Goal: Check status: Check status

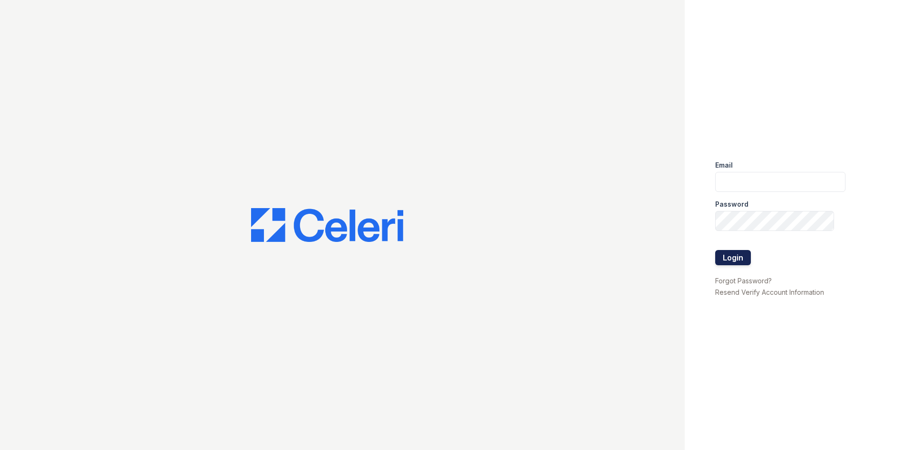
type input "arrivelex@trinity-pm.com"
click at [739, 257] on button "Login" at bounding box center [733, 257] width 36 height 15
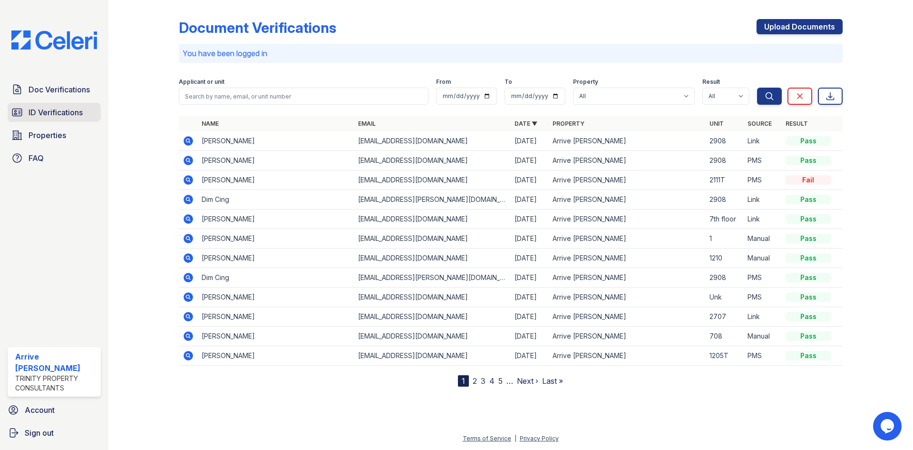
click at [49, 117] on span "ID Verifications" at bounding box center [56, 112] width 54 height 11
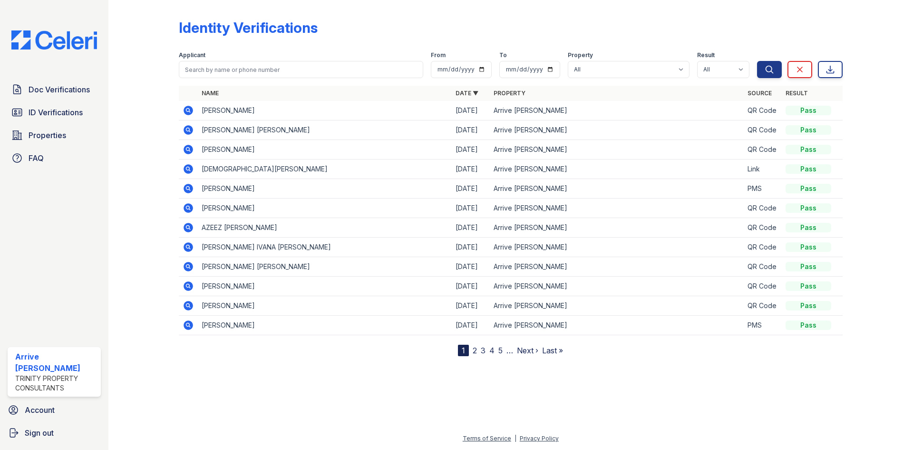
click at [191, 303] on icon at bounding box center [189, 306] width 10 height 10
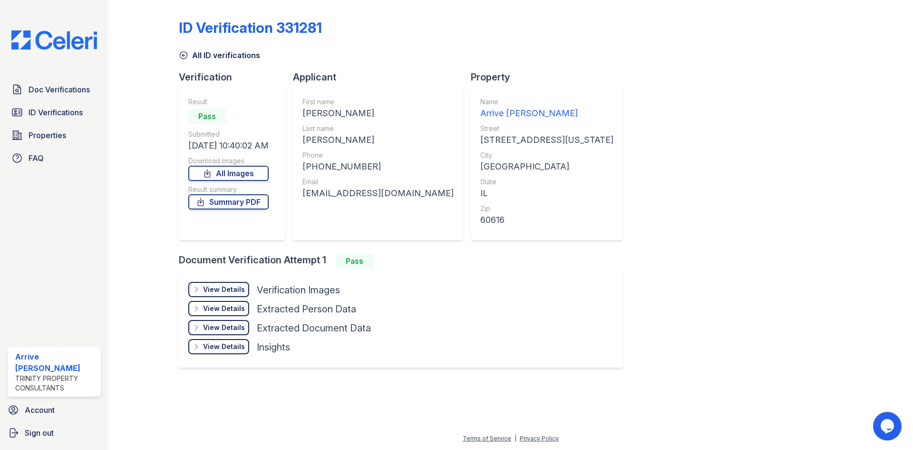
click at [228, 286] on div "View Details" at bounding box center [224, 289] width 42 height 10
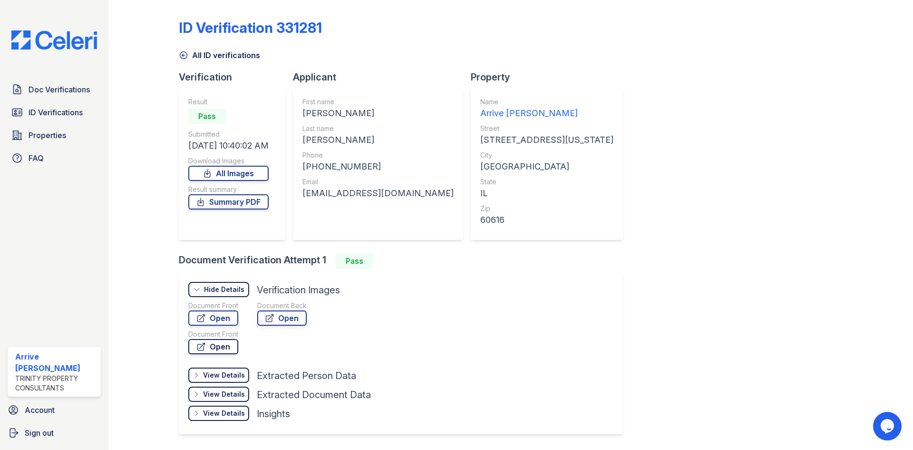
click at [216, 344] on link "Open" at bounding box center [213, 346] width 50 height 15
click at [233, 319] on link "Open" at bounding box center [213, 317] width 50 height 15
